Goal: Information Seeking & Learning: Stay updated

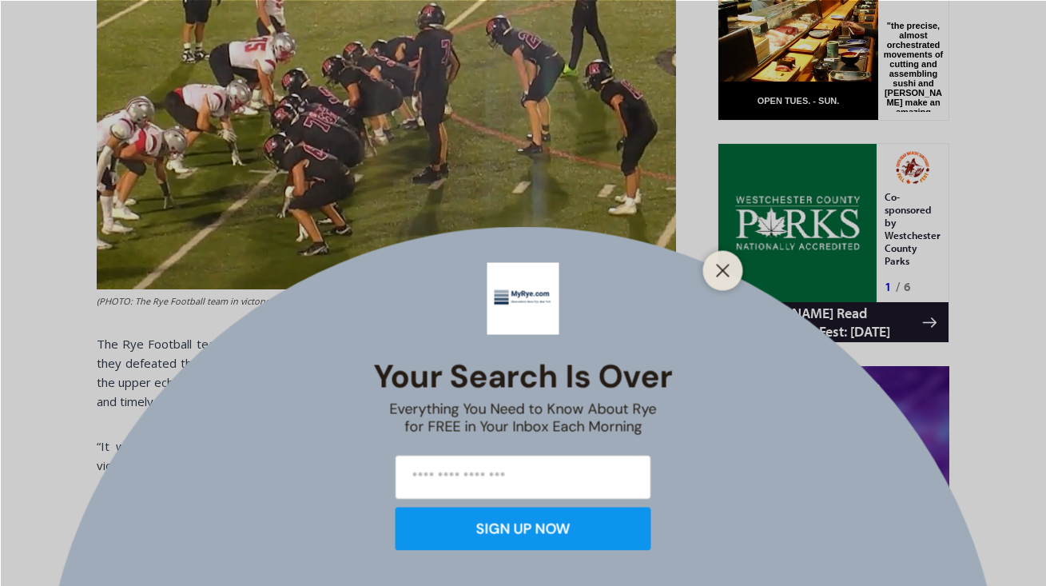
scroll to position [890, 0]
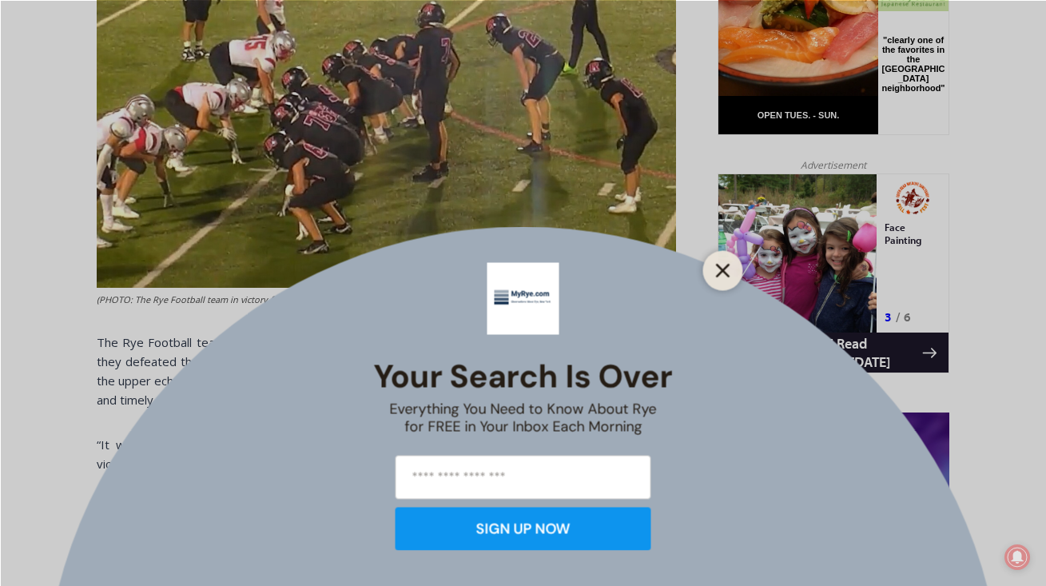
click at [718, 273] on icon "Close" at bounding box center [723, 270] width 14 height 14
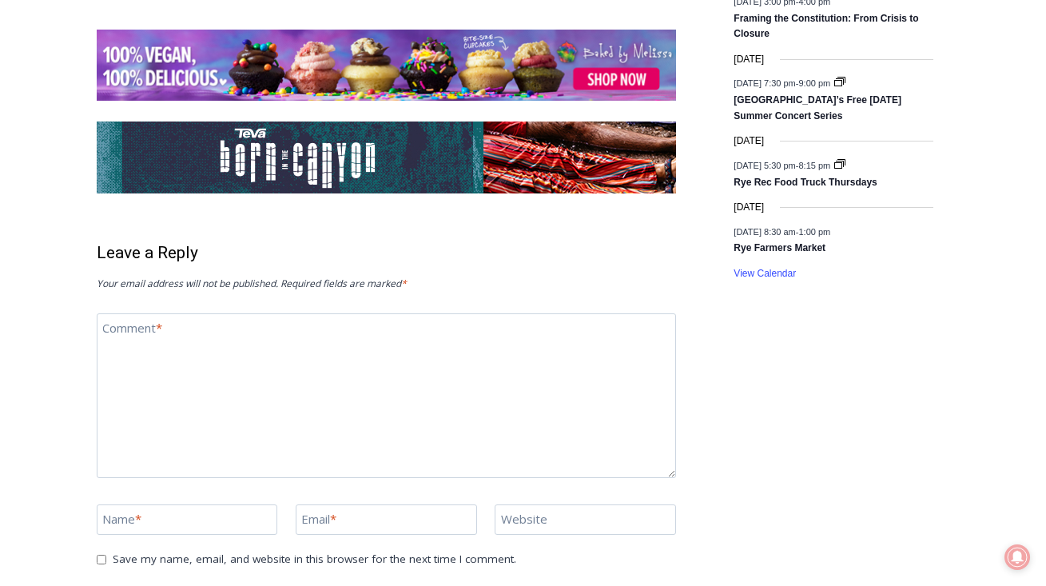
scroll to position [2498, 0]
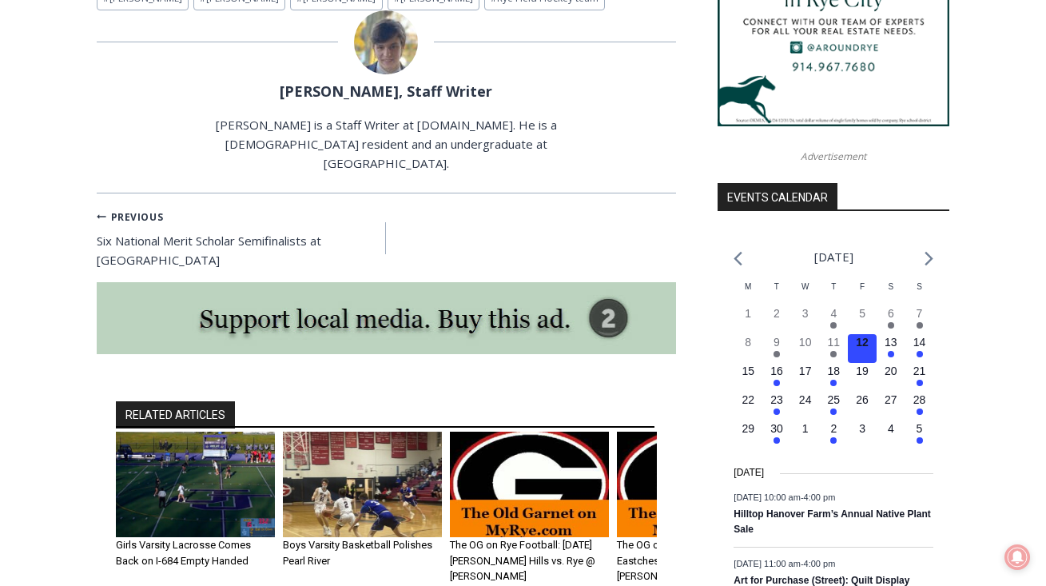
scroll to position [1749, 0]
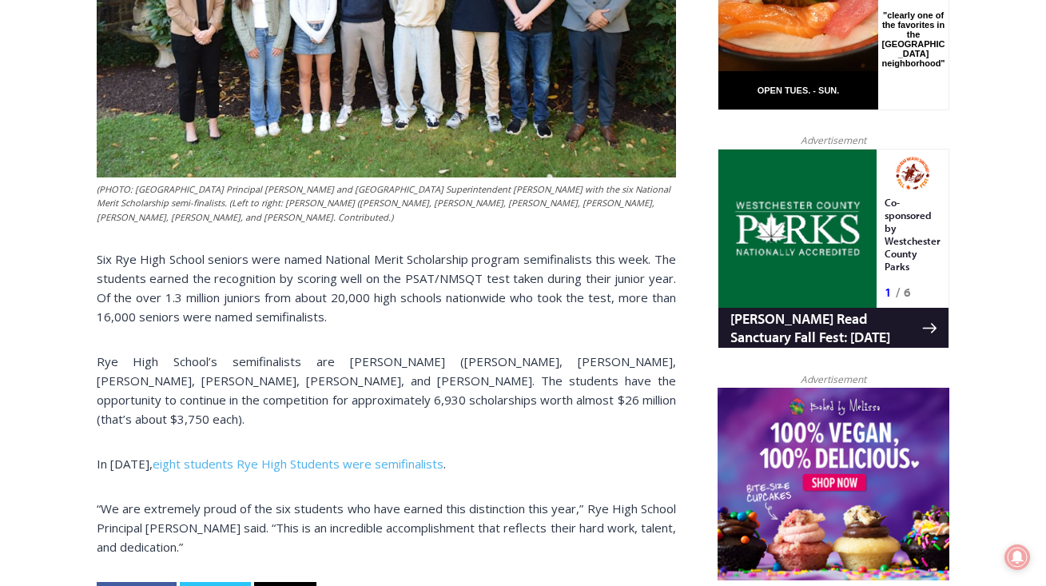
scroll to position [880, 0]
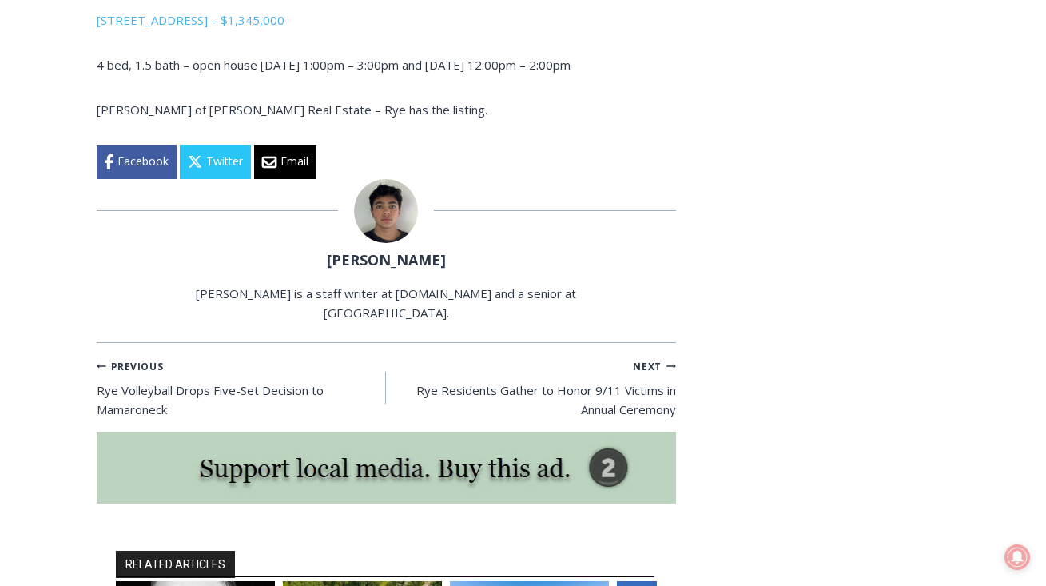
scroll to position [3058, 0]
